Goal: Task Accomplishment & Management: Manage account settings

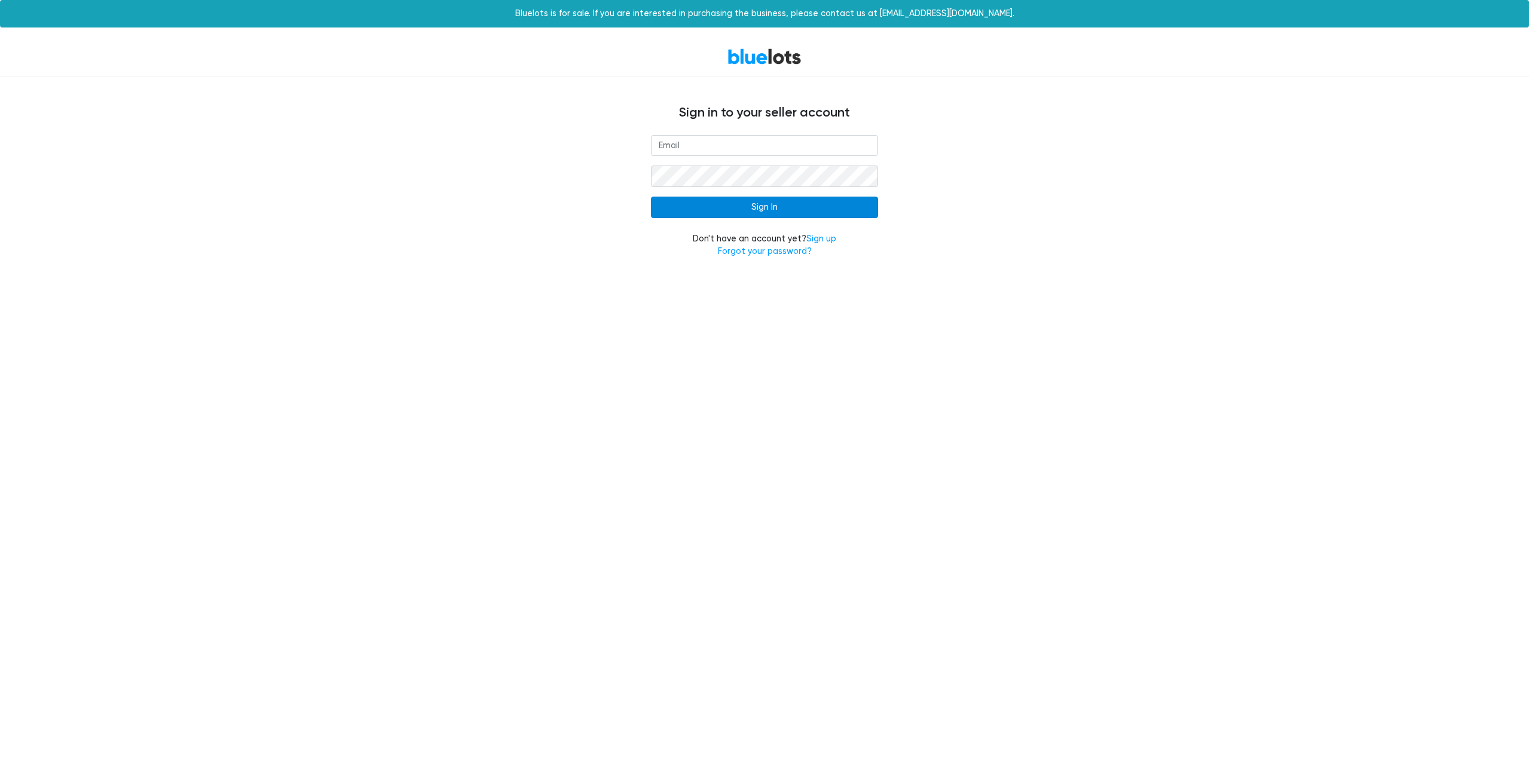
type input "[PERSON_NAME][EMAIL_ADDRESS][DOMAIN_NAME]"
click at [827, 200] on input "Sign In" at bounding box center [764, 207] width 227 height 21
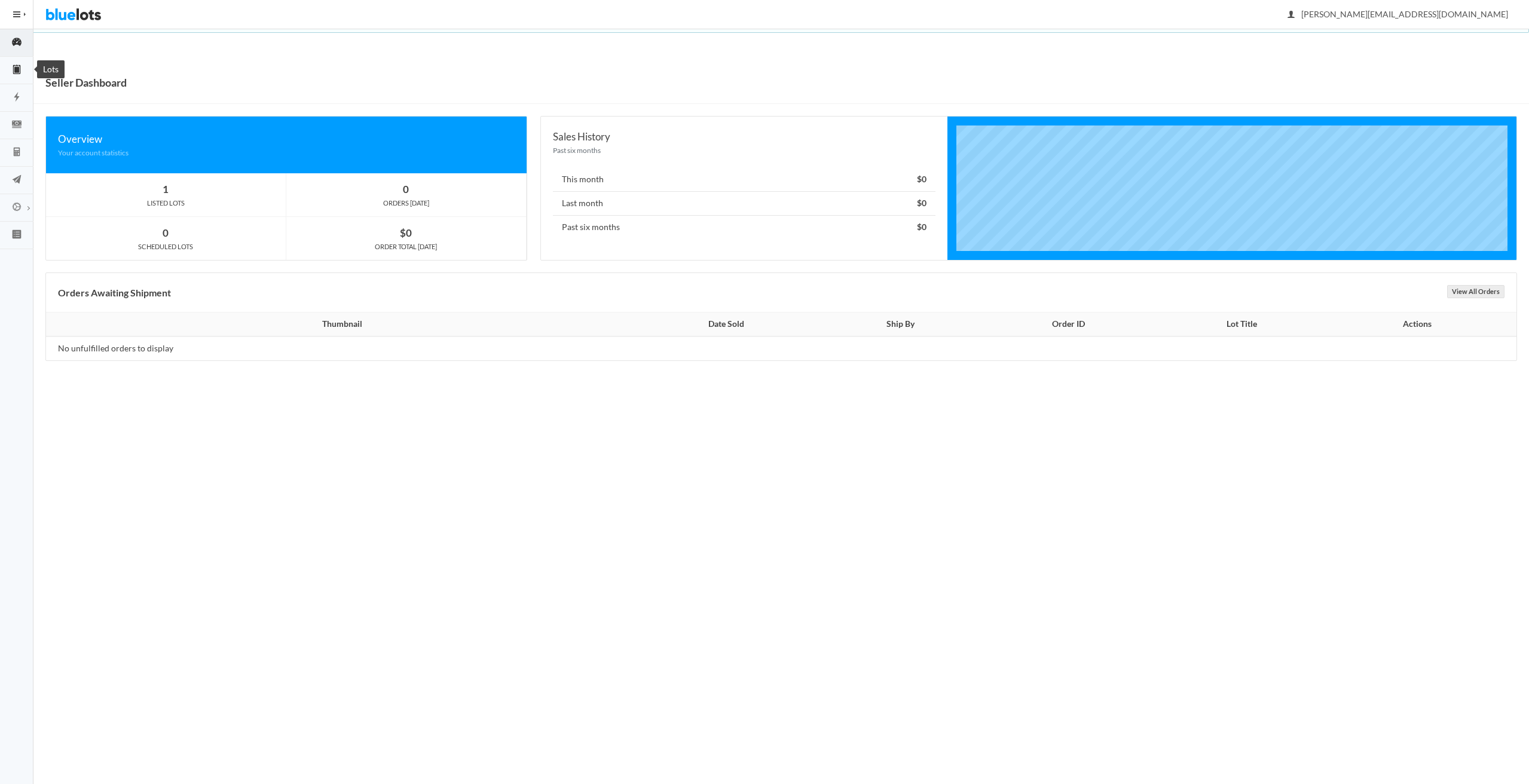
click at [16, 73] on icon "clipboard" at bounding box center [16, 69] width 33 height 11
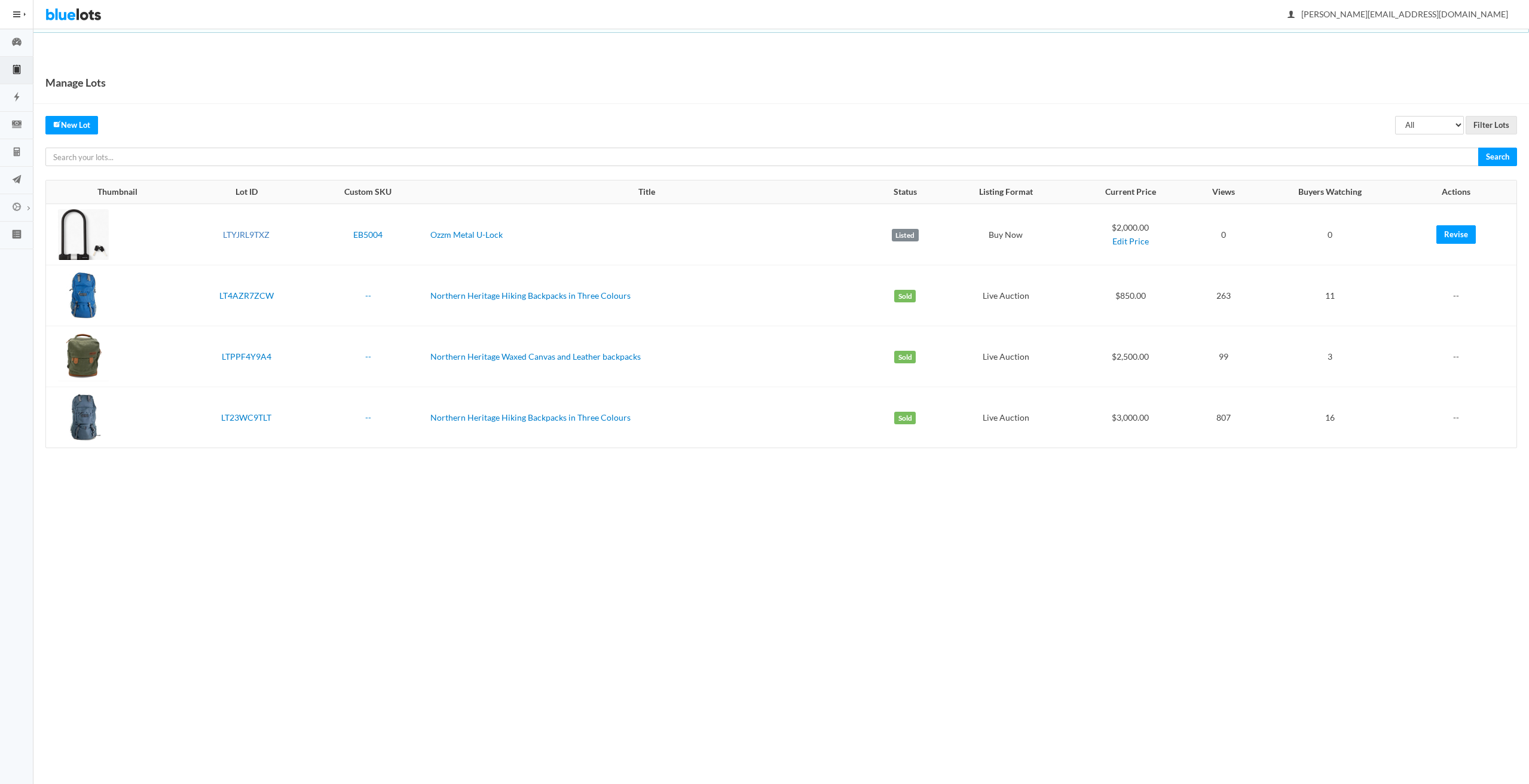
click at [238, 235] on link "LTYJRL9TXZ" at bounding box center [246, 235] width 47 height 10
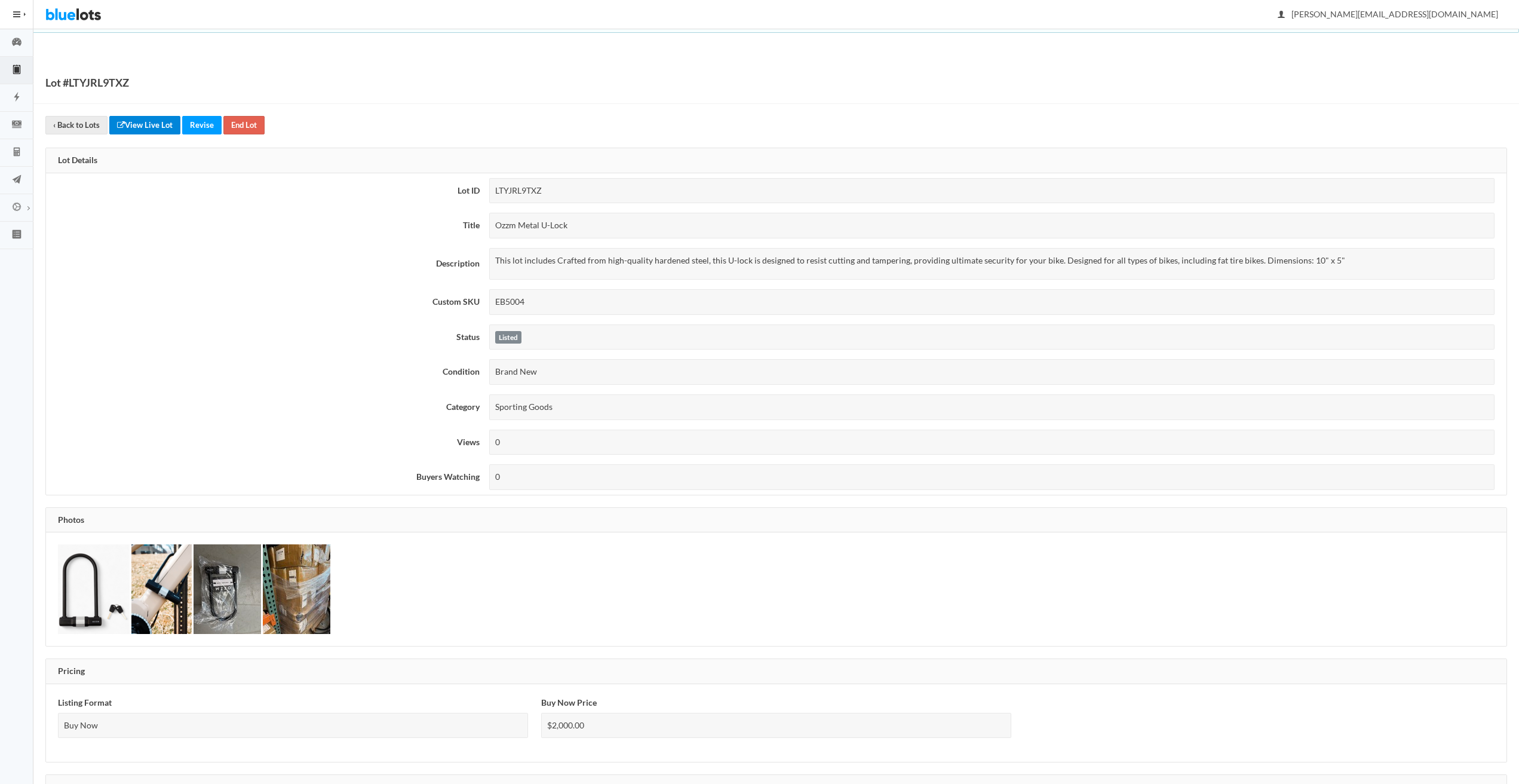
click at [140, 130] on link "View Live Lot" at bounding box center [145, 125] width 71 height 18
